Goal: Task Accomplishment & Management: Manage account settings

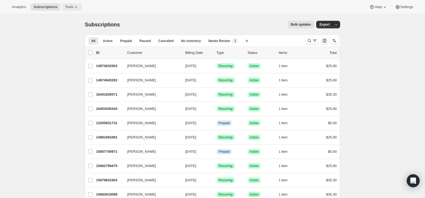
click at [71, 7] on span "Tools" at bounding box center [69, 7] width 8 height 4
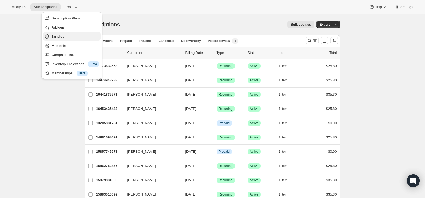
click at [60, 36] on span "Bundles" at bounding box center [58, 36] width 13 height 4
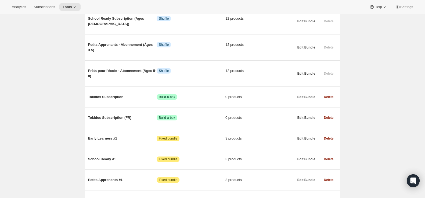
scroll to position [323, 0]
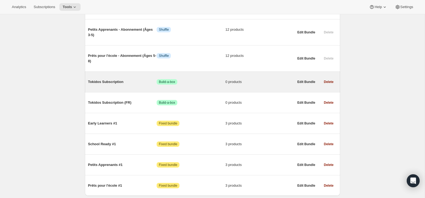
click at [105, 79] on span "Tokidos Subscription" at bounding box center [122, 81] width 69 height 5
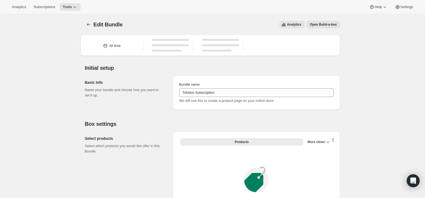
type input "Tokidos Subscription"
radio input "true"
checkbox input "true"
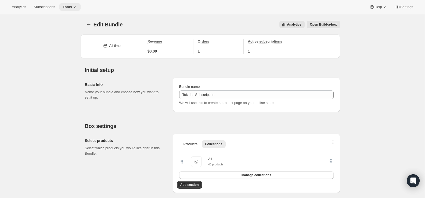
click at [74, 6] on icon at bounding box center [74, 6] width 5 height 5
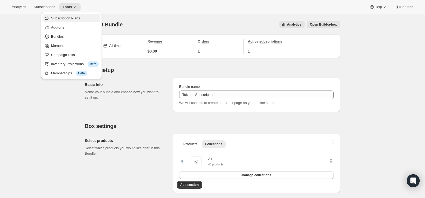
click at [60, 15] on button "Subscription Plans" at bounding box center [71, 18] width 58 height 9
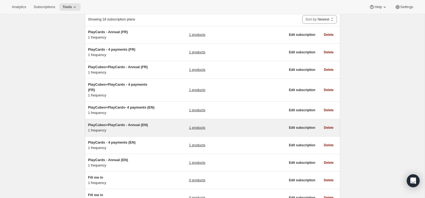
scroll to position [37, 0]
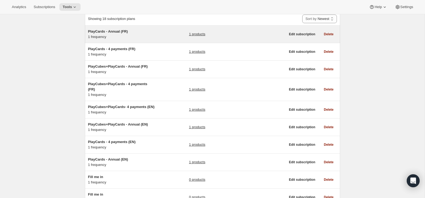
click at [111, 30] on span "PlayCards - Annual (FR)" at bounding box center [108, 31] width 40 height 4
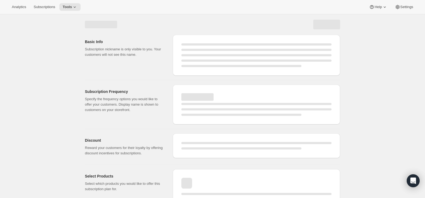
select select "WEEK"
select select "MONTH"
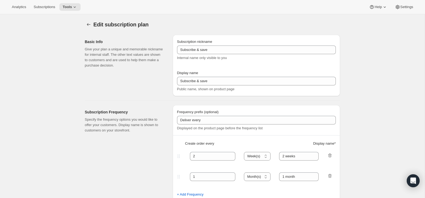
type input "PlayCards - Annual (FR)"
type input "Annuel (1 paiement pour l’année – ÉCONOMISEZ 25 %)"
select select "ENABLED"
select select "MONTH"
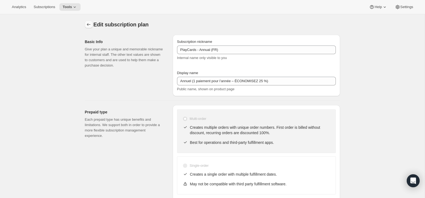
click at [87, 22] on icon "Subscription plans" at bounding box center [88, 24] width 5 height 5
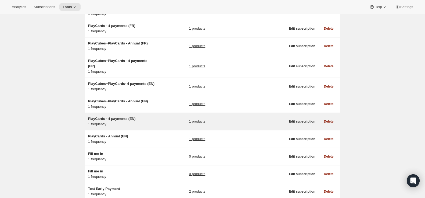
scroll to position [64, 0]
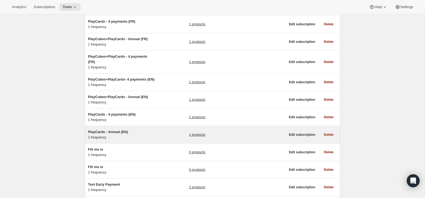
click at [116, 134] on span "PlayCards - Annual (EN)" at bounding box center [108, 132] width 40 height 4
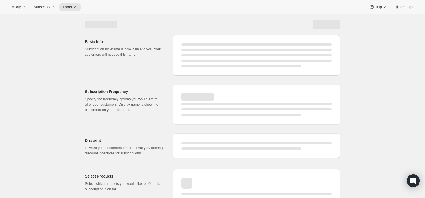
select select "WEEK"
select select "MONTH"
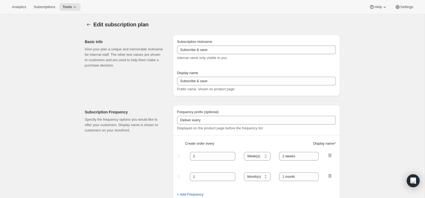
type input "PlayCards - Annual (EN)"
type input "Annual (1 Payment for the Year - SAVE 25%)"
select select "ENABLED"
select select "MONTH"
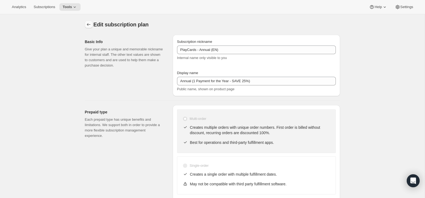
click at [90, 23] on icon "Subscription plans" at bounding box center [88, 24] width 5 height 5
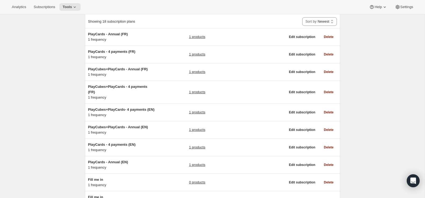
scroll to position [34, 0]
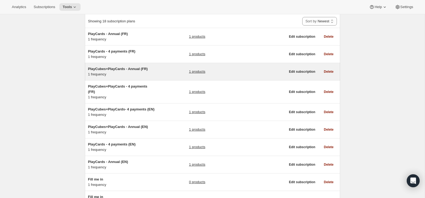
click at [113, 68] on span "PlayCubes+PlayCards - Annual (FR)" at bounding box center [118, 69] width 60 height 4
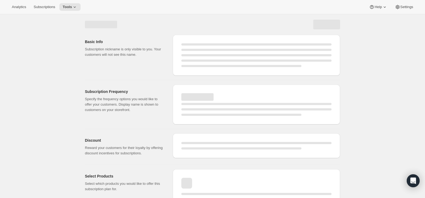
select select "WEEK"
select select "MONTH"
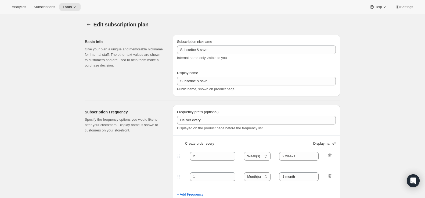
type input "PlayCubes+PlayCards - Annual (FR)"
type input "Annuel (1 paiement pour l’année – ÉCONOMISEZ 25 %)"
select select "ENABLED"
select select "MONTH"
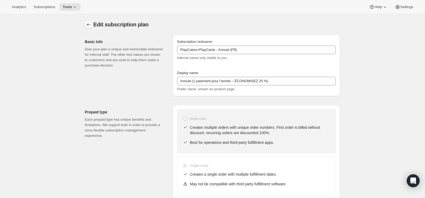
click at [90, 26] on icon "Subscription plans" at bounding box center [88, 24] width 5 height 5
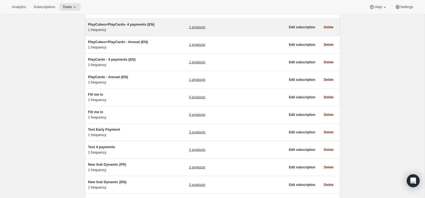
scroll to position [120, 0]
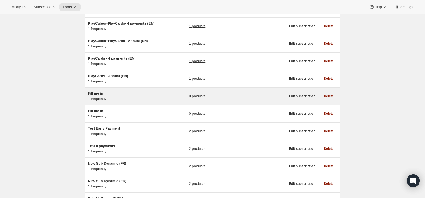
click at [113, 96] on h5 "Fill me in" at bounding box center [121, 93] width 67 height 5
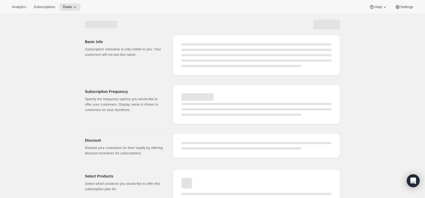
select select "WEEK"
select select "MONTH"
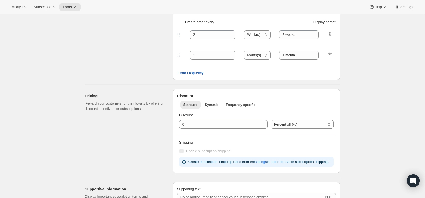
select select "ENABLED"
select select "MONTH"
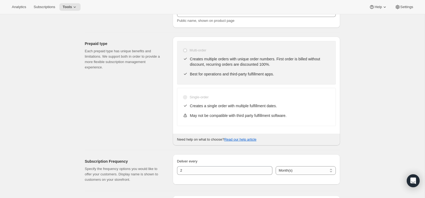
type input "Fill me in"
type input "Subscribe & Save"
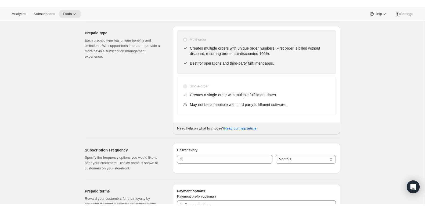
scroll to position [123, 0]
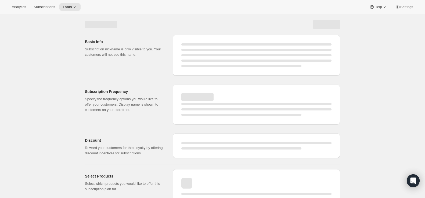
select select "WEEK"
select select "MONTH"
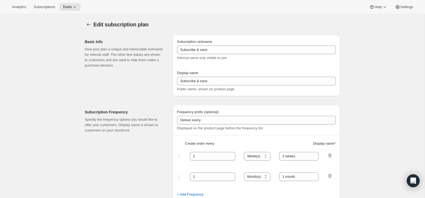
type input "Fill me in"
type input "Subscribe & Save"
select select "ENABLED"
select select "MONTH"
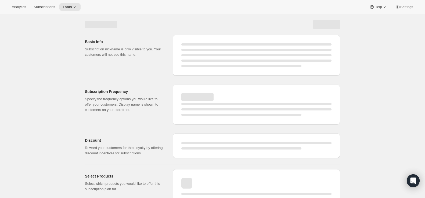
select select "WEEK"
select select "MONTH"
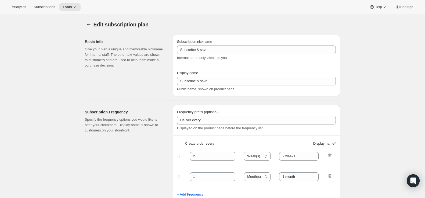
select select "ENABLED"
select select "MONTH"
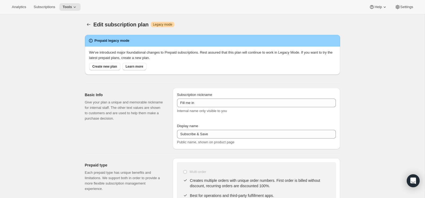
type input "Fill me in"
type input "Subscribe & Save"
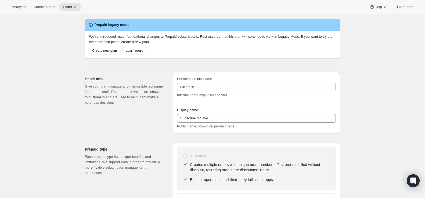
scroll to position [16, 0]
